Goal: Find specific page/section: Find specific page/section

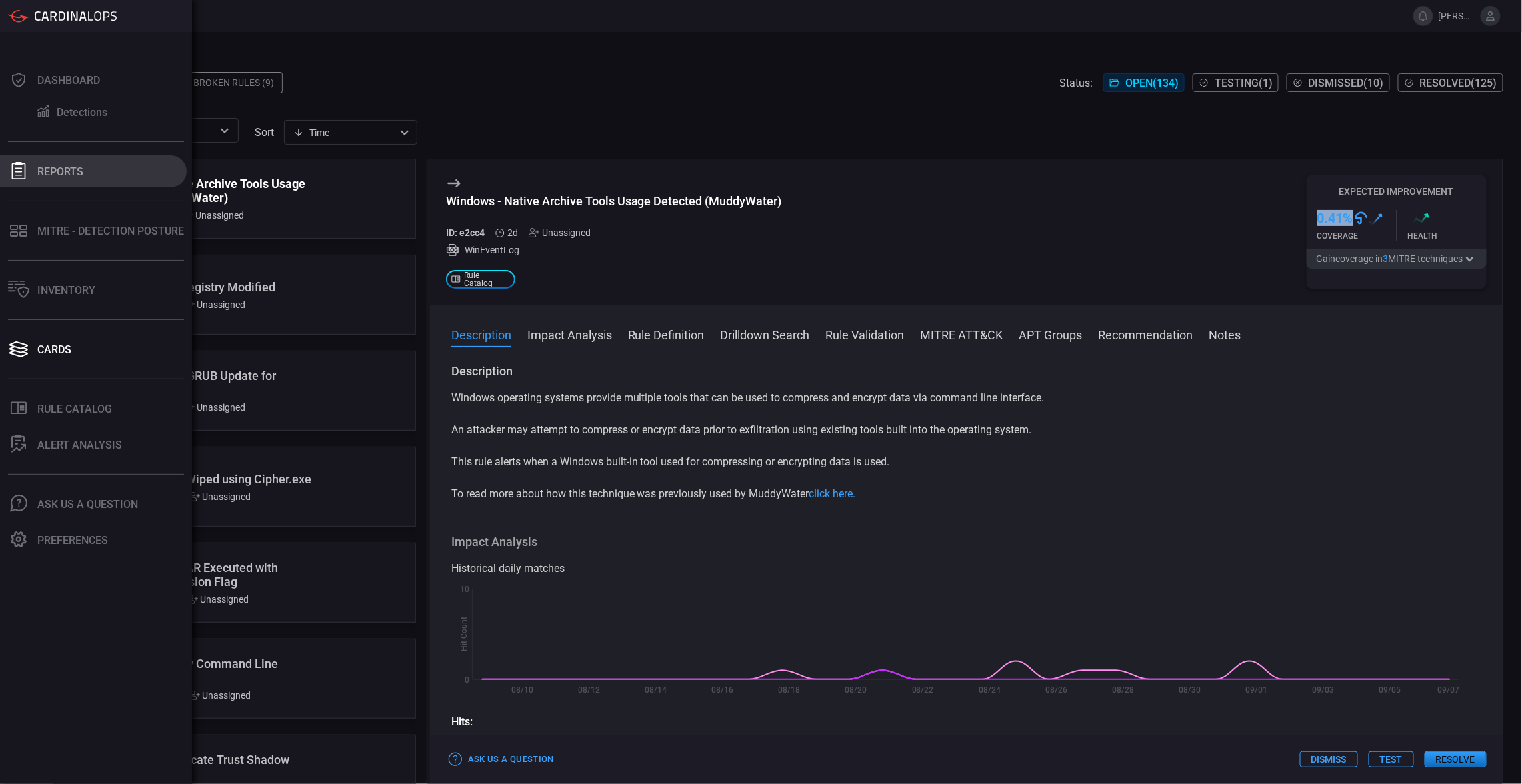
scroll to position [1571, 0]
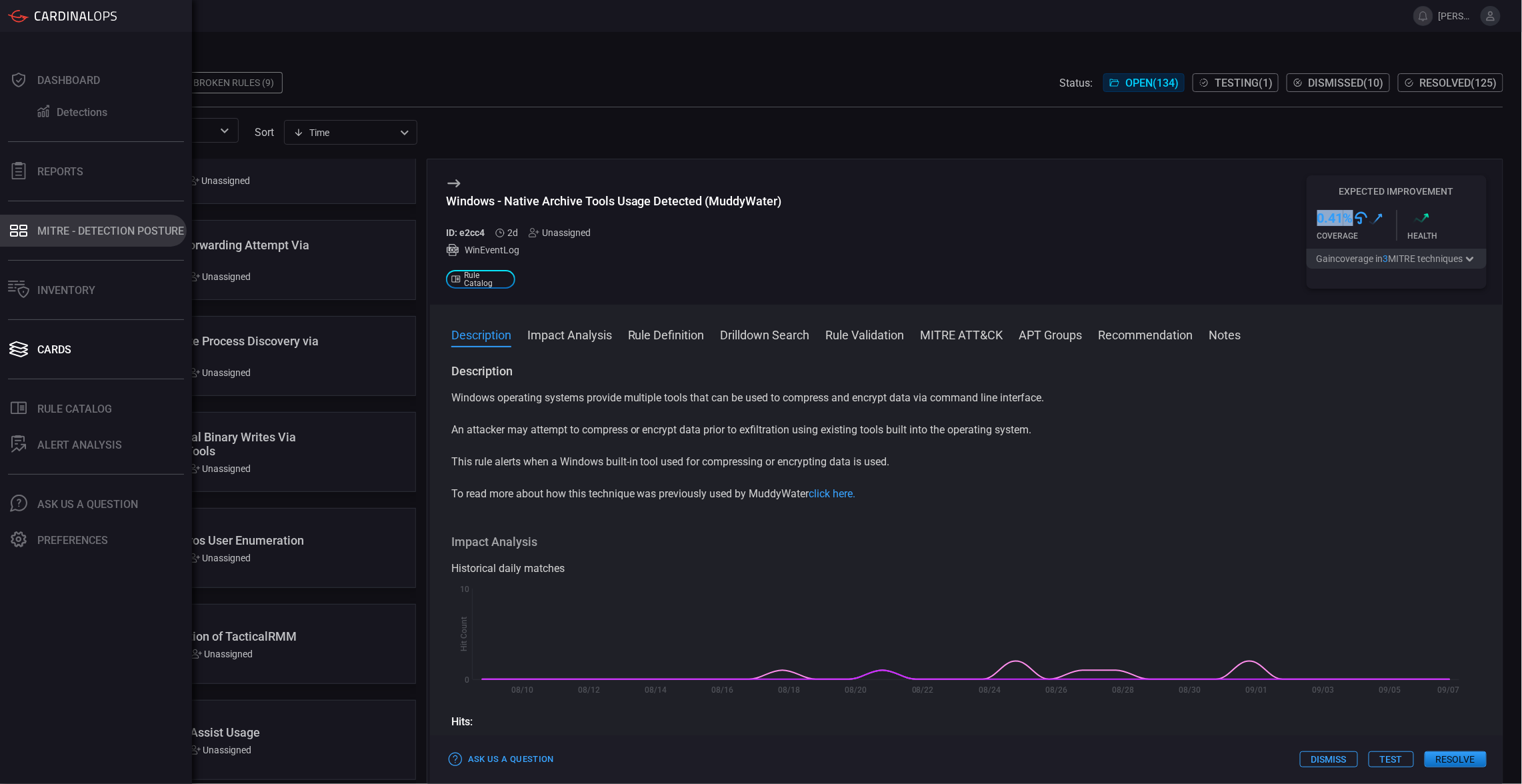
click at [52, 224] on div "MITRE - Detection Posture" at bounding box center [111, 230] width 146 height 12
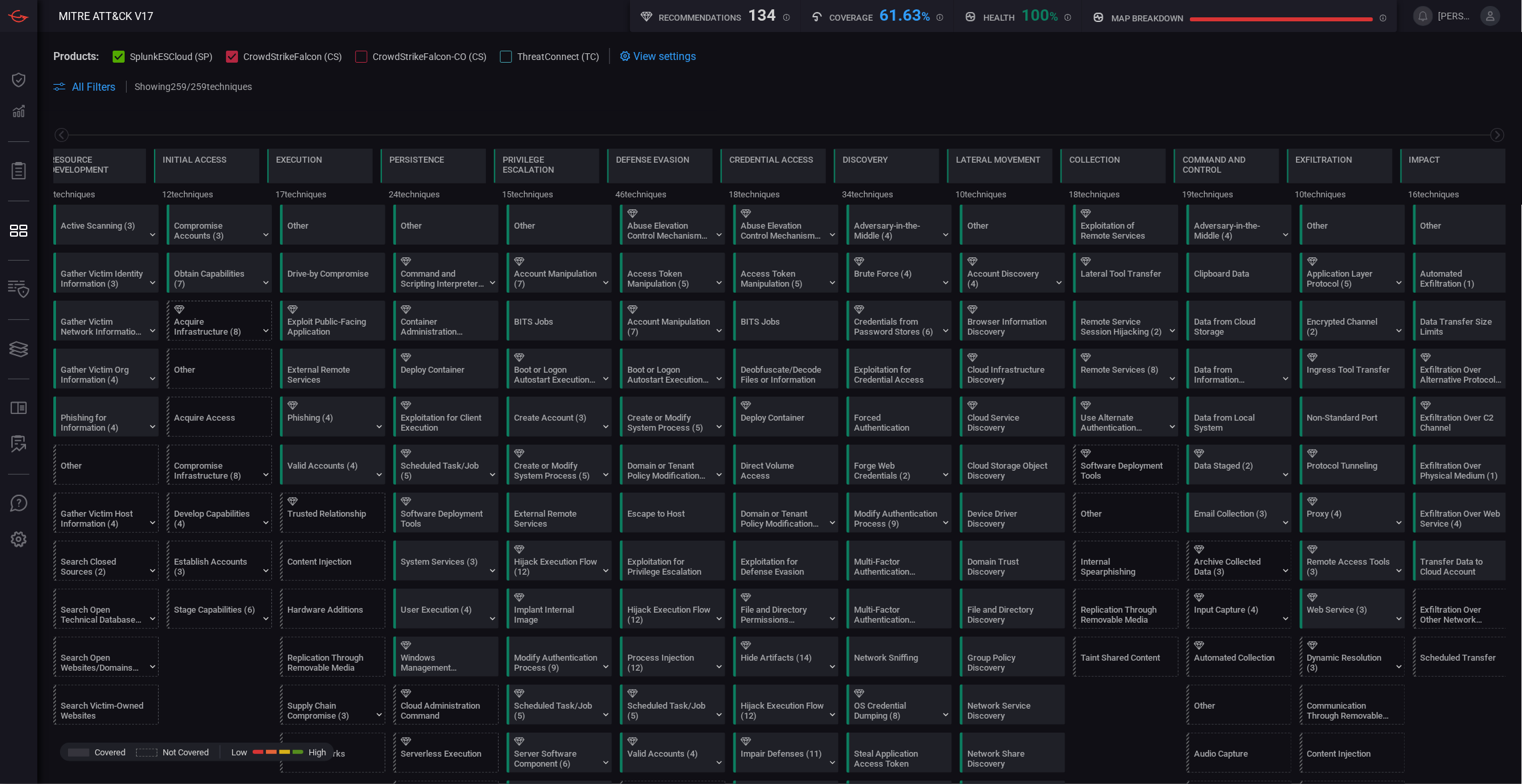
scroll to position [0, 145]
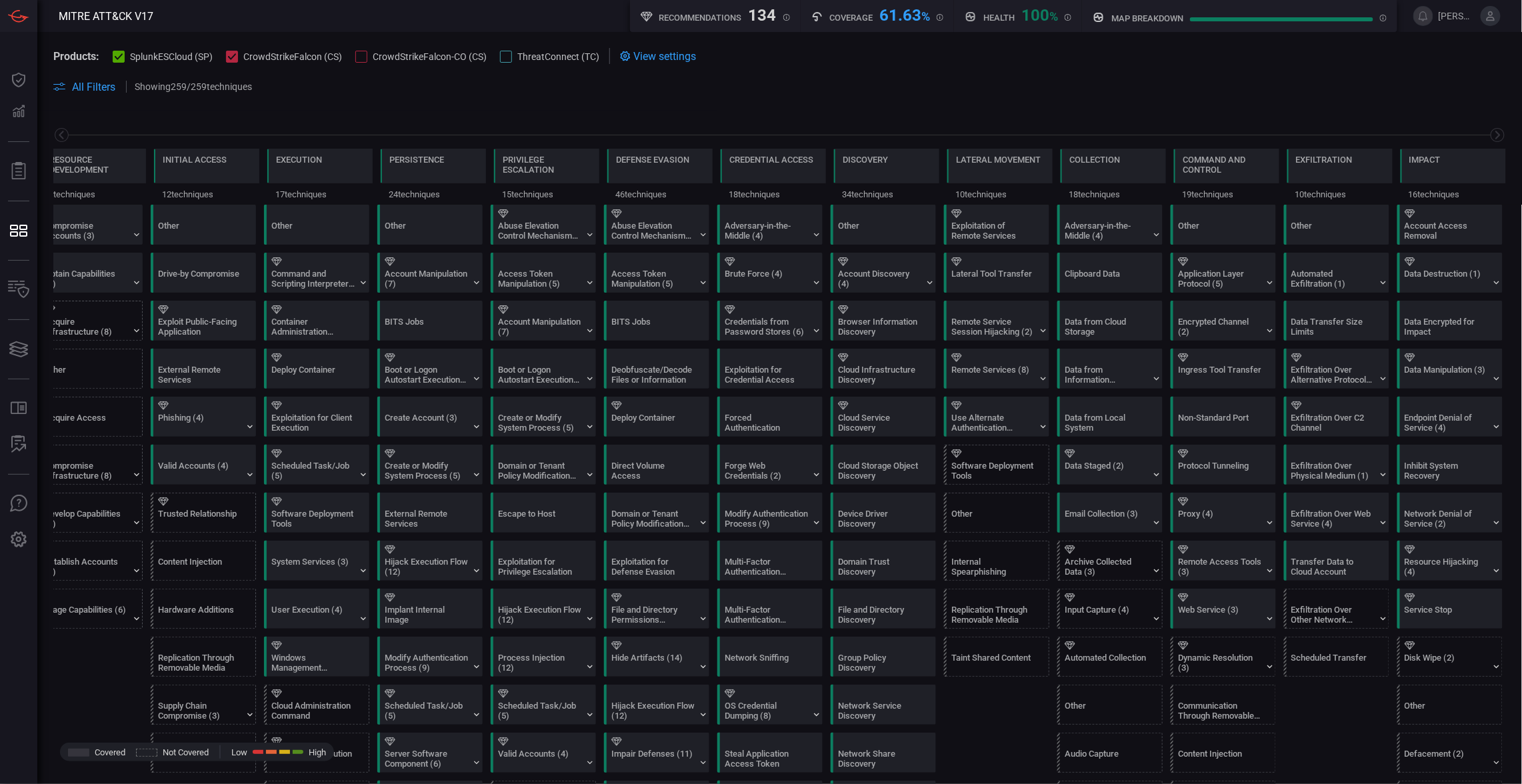
click at [91, 81] on span "All Filters" at bounding box center [94, 86] width 43 height 12
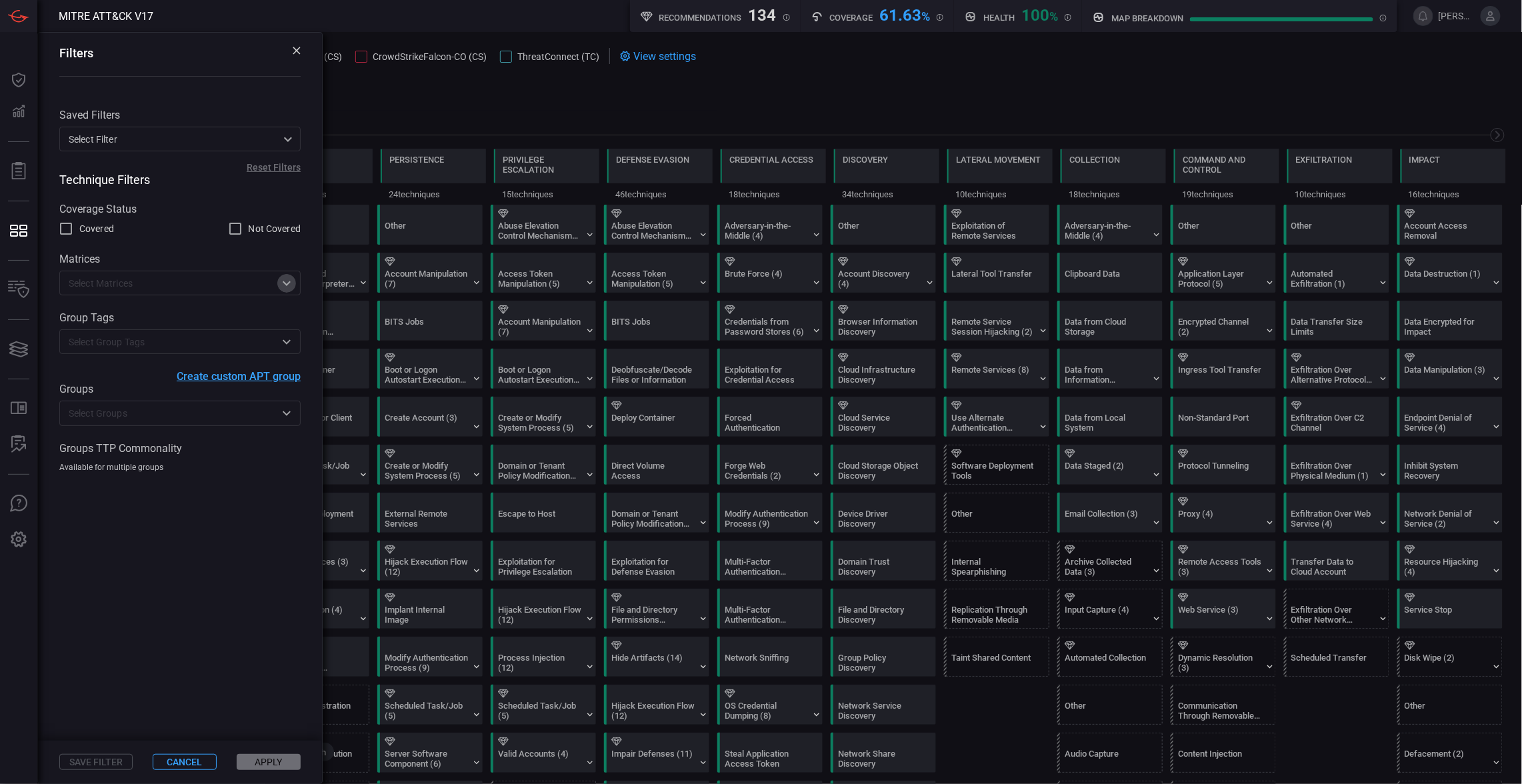
click at [284, 285] on icon "Open" at bounding box center [286, 283] width 8 height 5
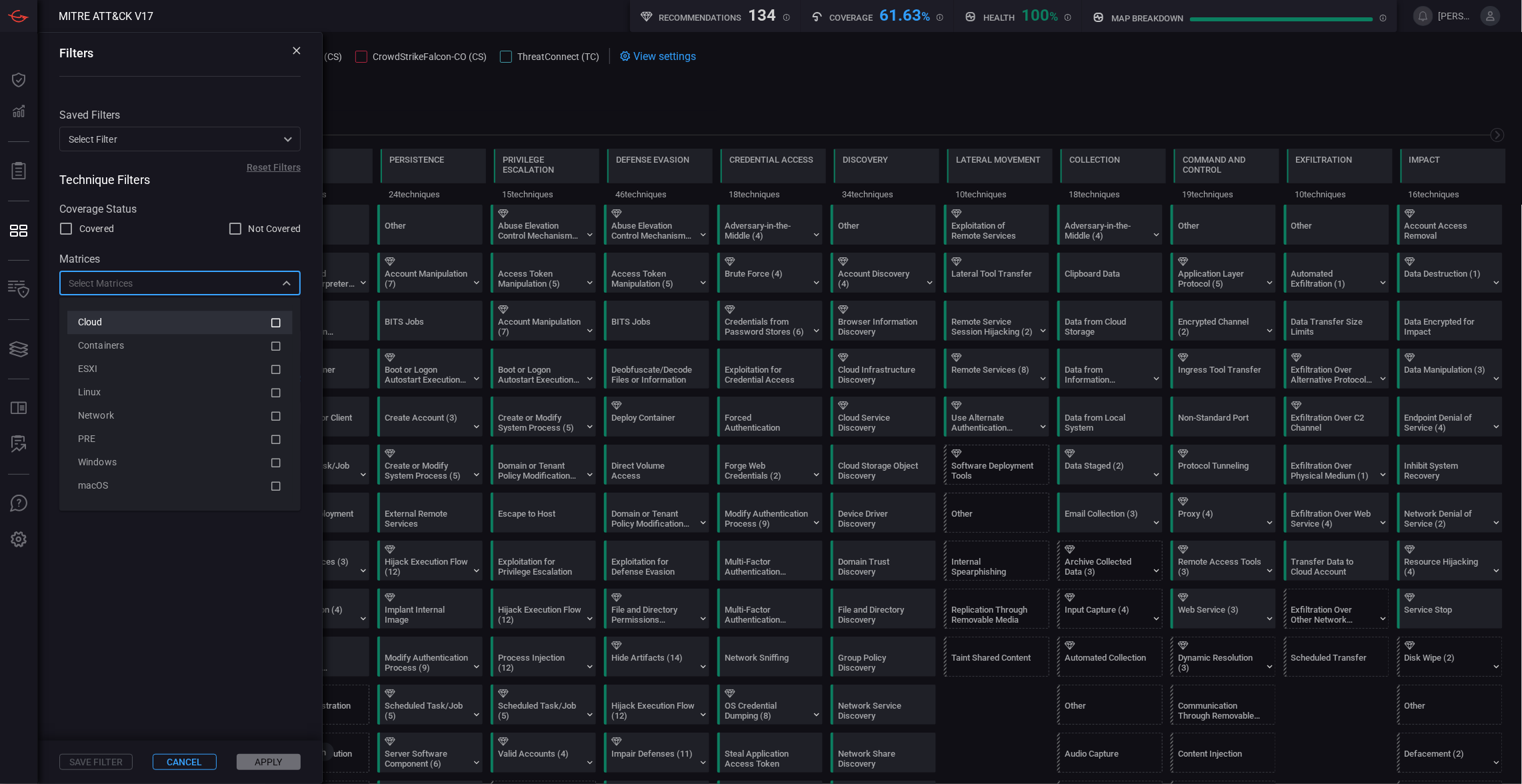
click at [282, 324] on icon at bounding box center [276, 322] width 12 height 16
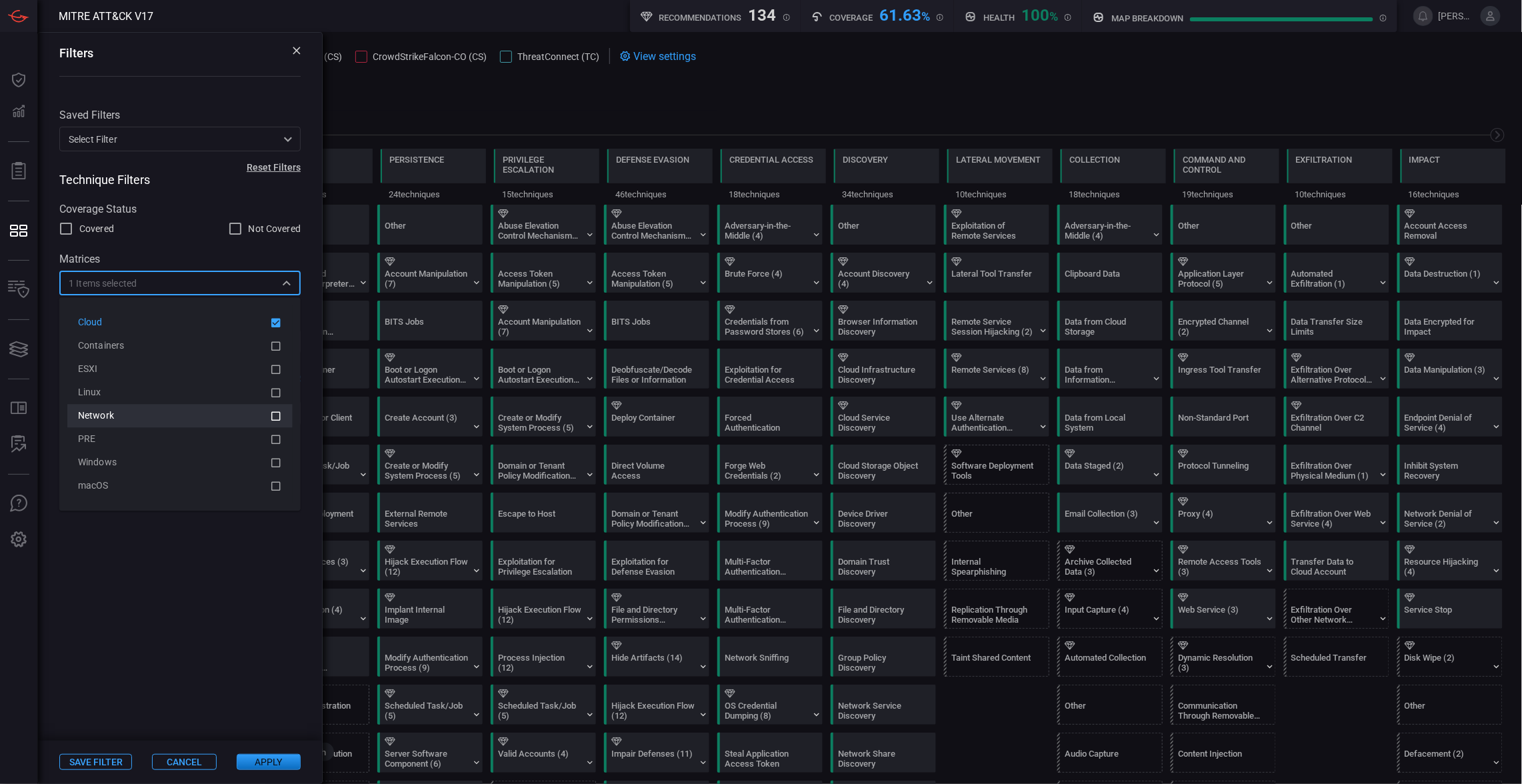
drag, startPoint x: 273, startPoint y: 367, endPoint x: 275, endPoint y: 418, distance: 51.0
click at [275, 418] on ul "Cloud Containers ESXI Linux Network PRE Windows macOS" at bounding box center [180, 404] width 225 height 187
click at [277, 418] on icon at bounding box center [276, 416] width 12 height 16
click at [274, 418] on icon at bounding box center [276, 416] width 12 height 16
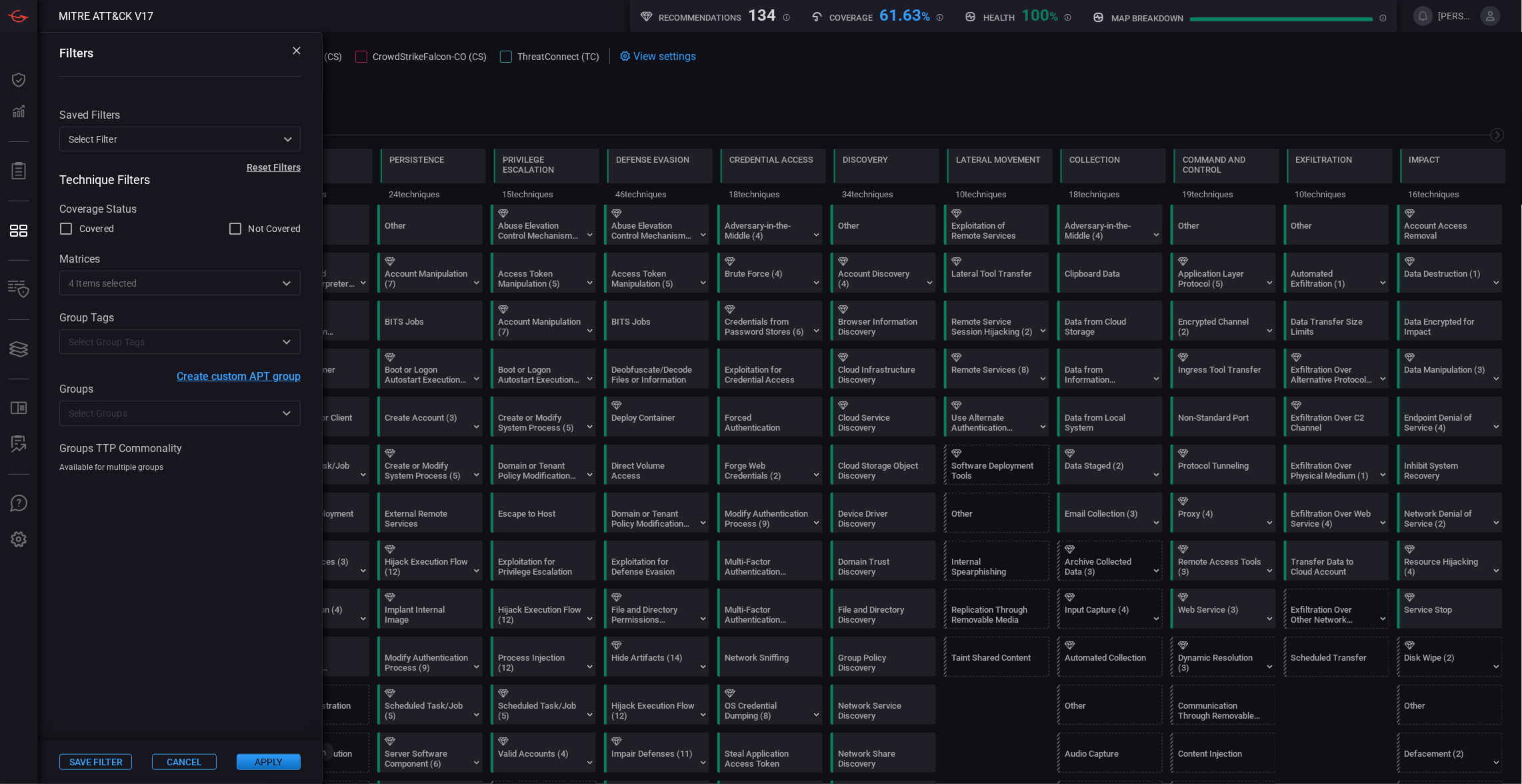
click at [245, 647] on span at bounding box center [179, 607] width 284 height 269
click at [284, 340] on icon "Open" at bounding box center [286, 342] width 16 height 16
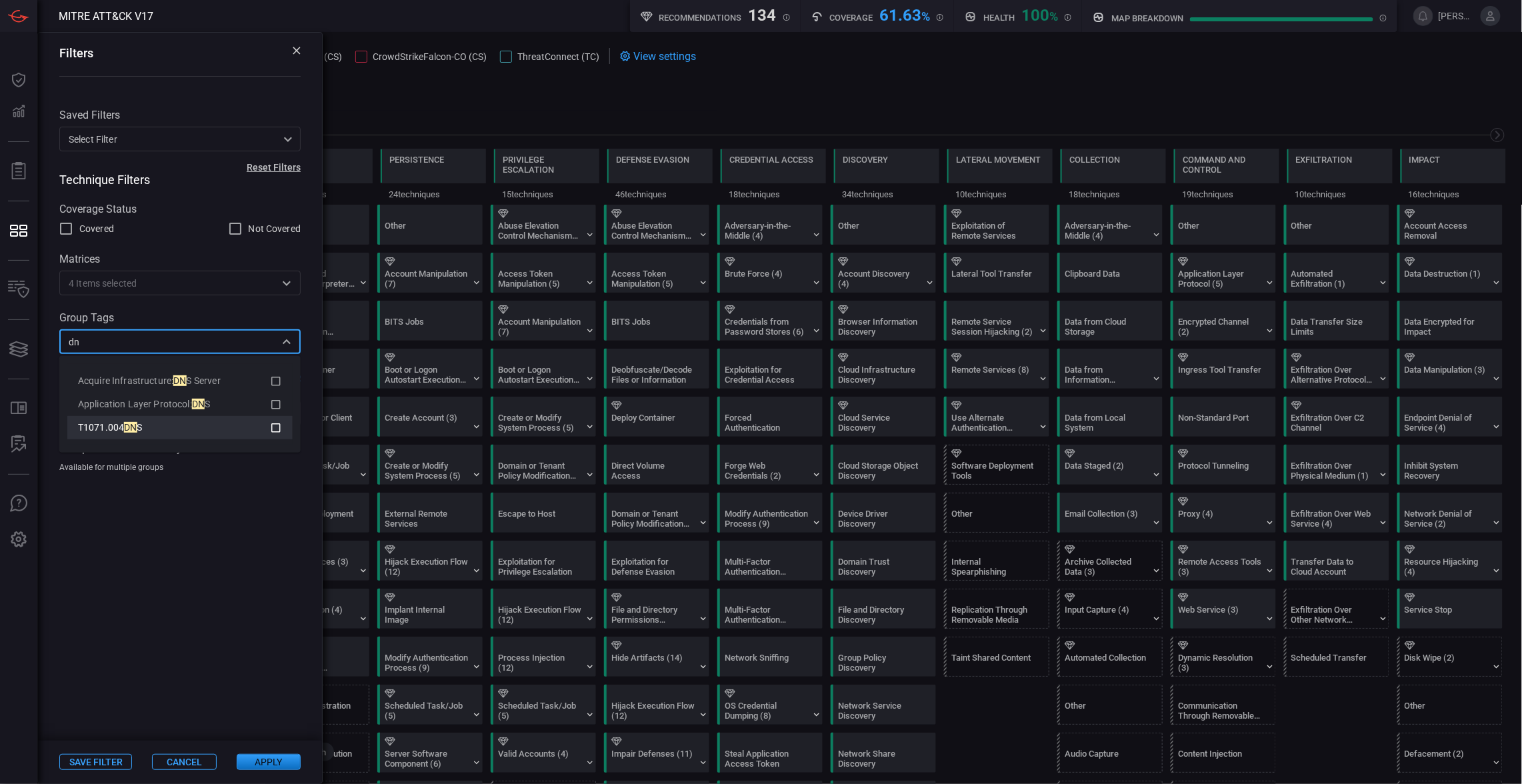
scroll to position [0, 0]
type input "d"
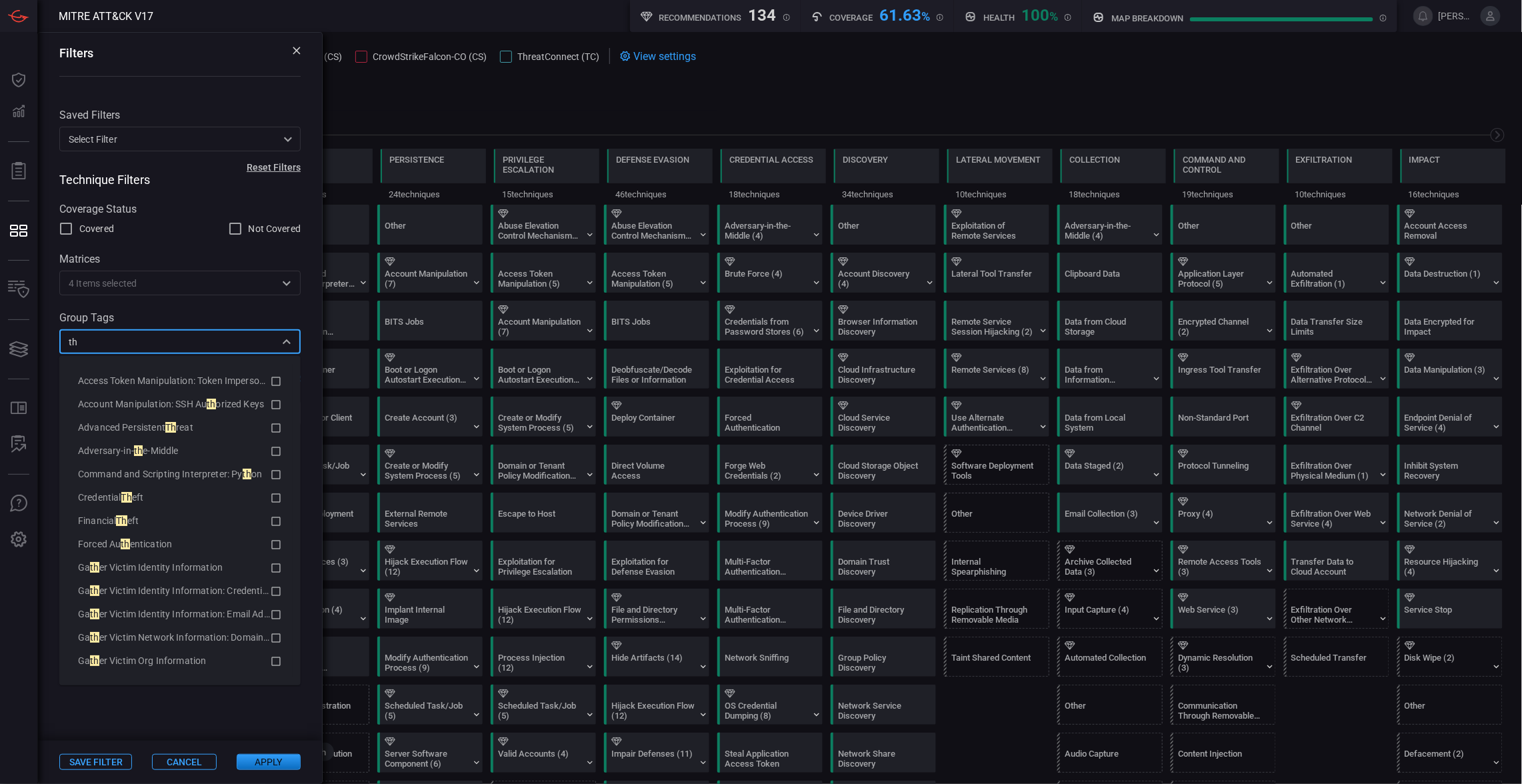
type input "t"
